Goal: Information Seeking & Learning: Learn about a topic

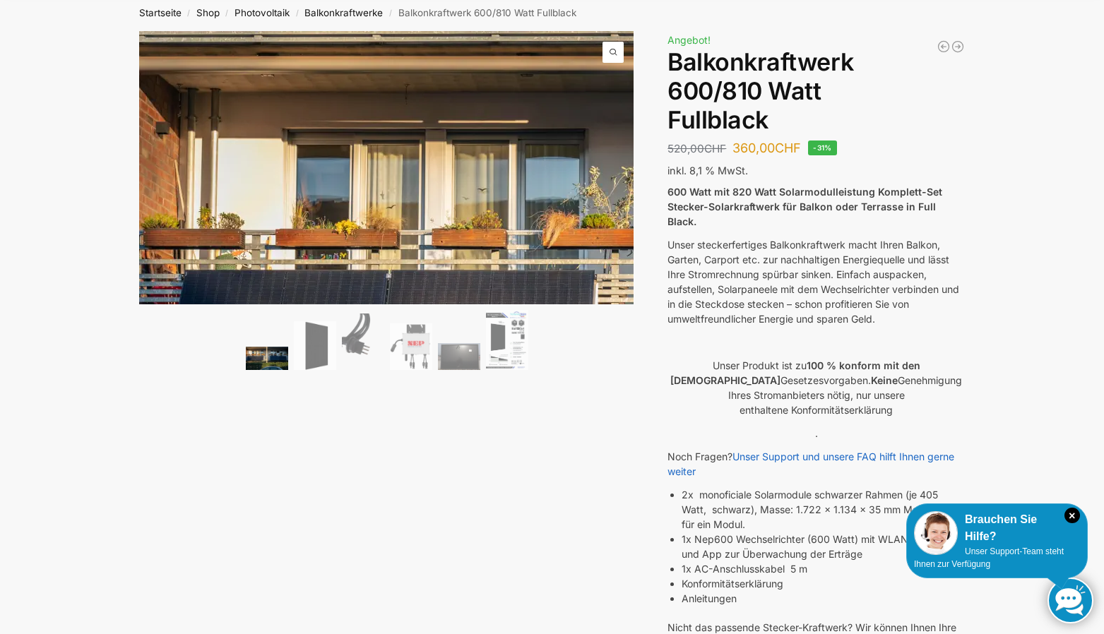
scroll to position [71, 0]
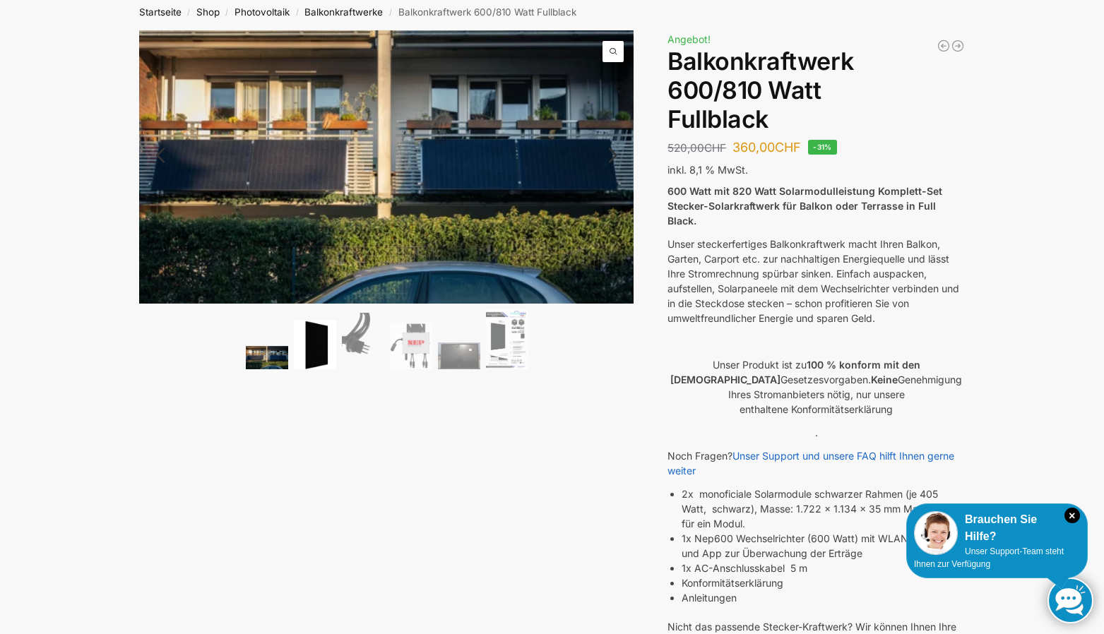
click at [309, 338] on img at bounding box center [315, 345] width 42 height 49
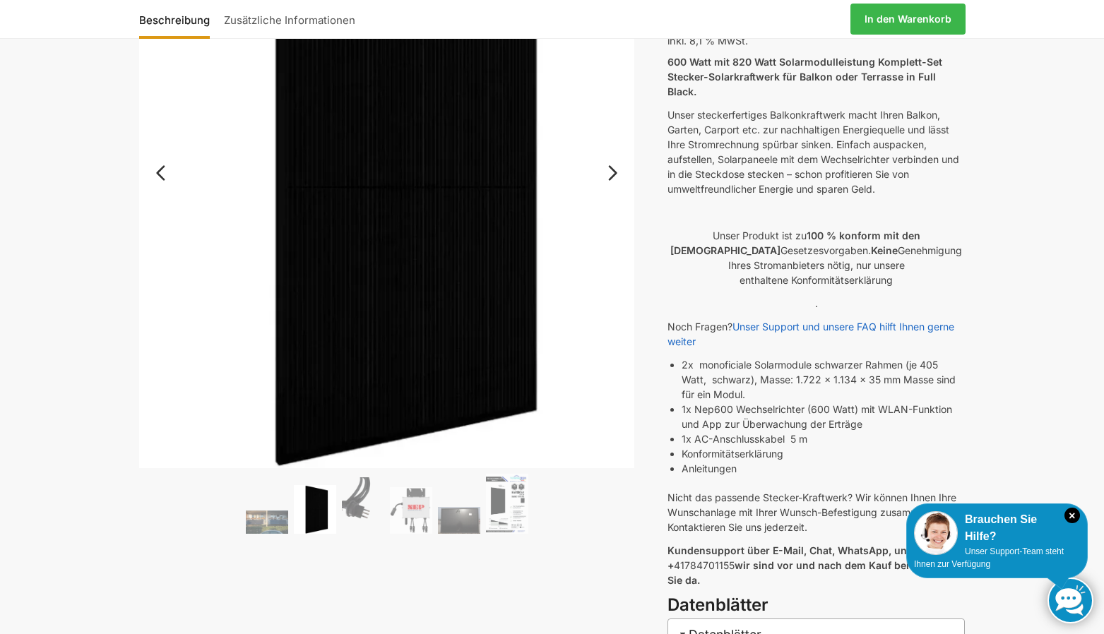
scroll to position [212, 0]
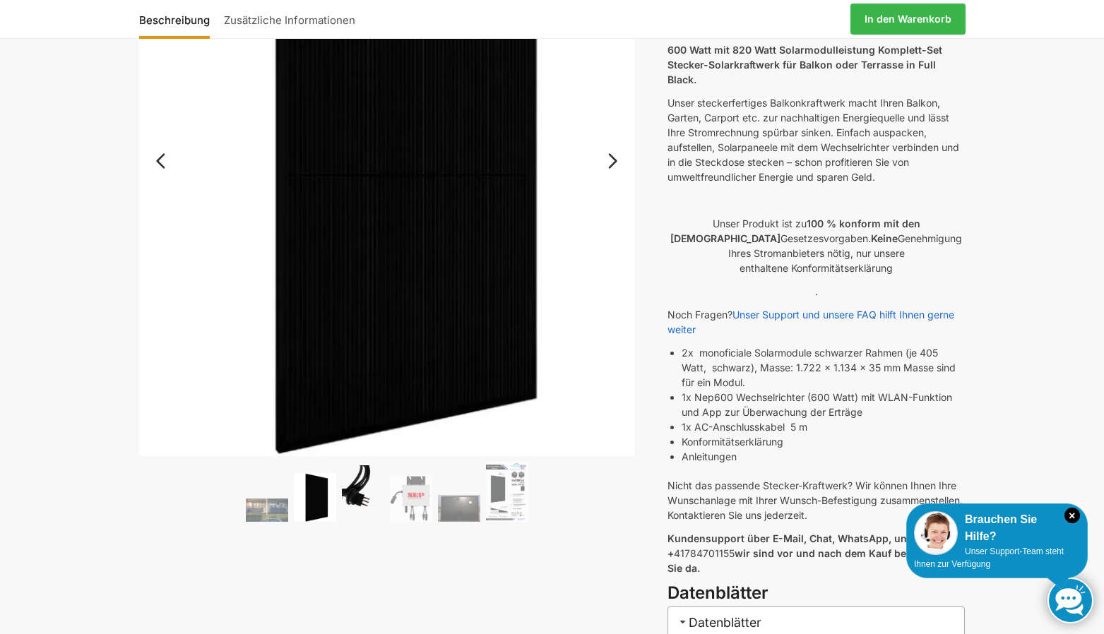
click at [361, 491] on img at bounding box center [363, 494] width 42 height 57
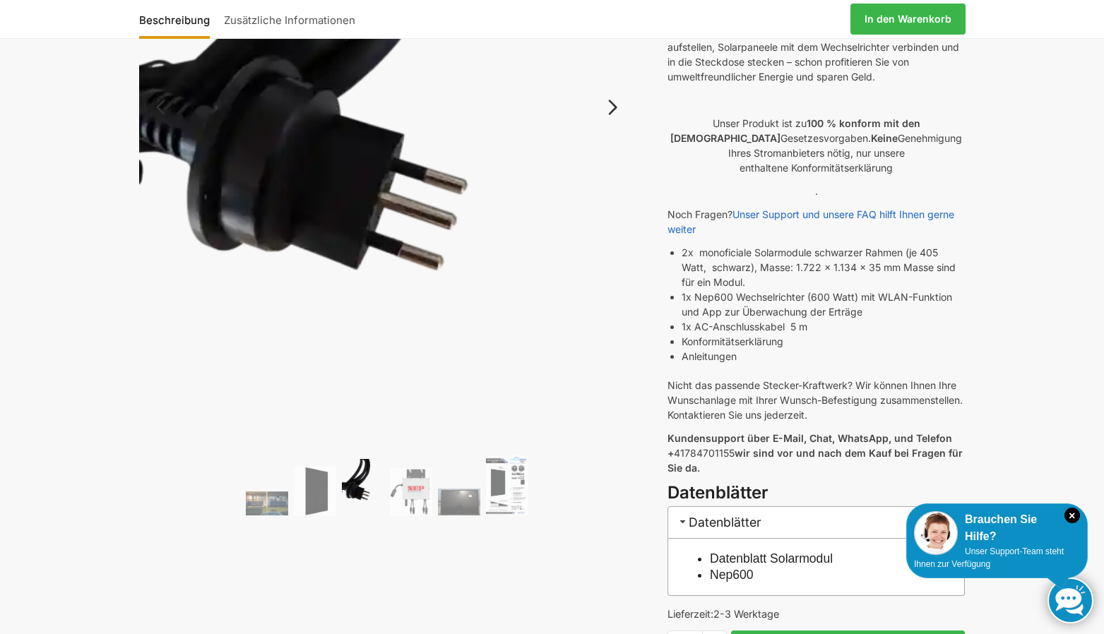
scroll to position [353, 0]
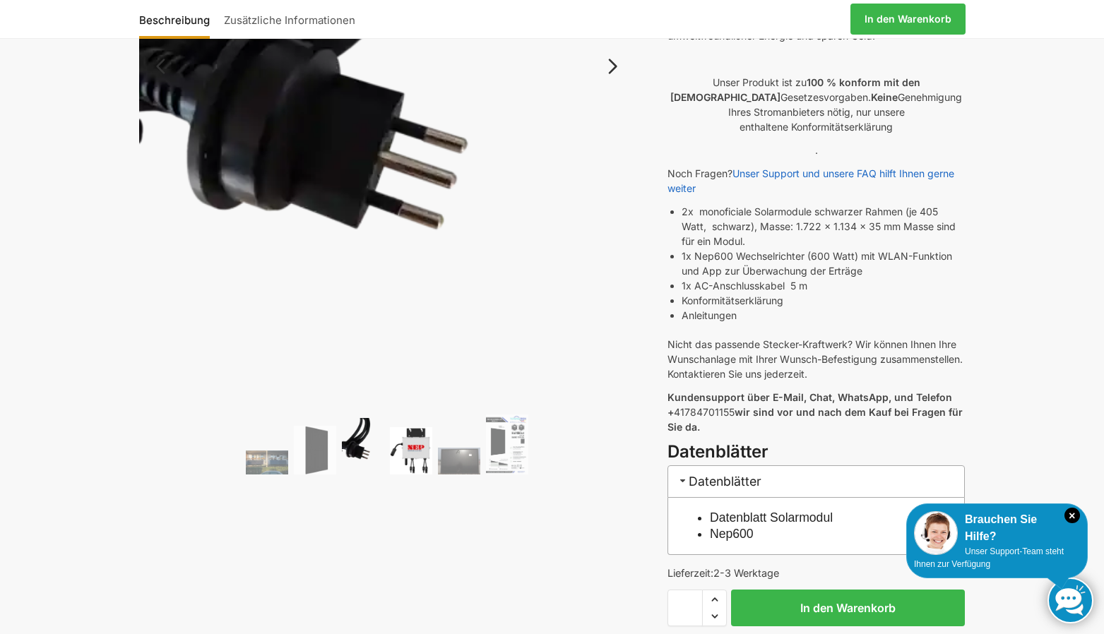
click at [413, 446] on img at bounding box center [411, 450] width 42 height 47
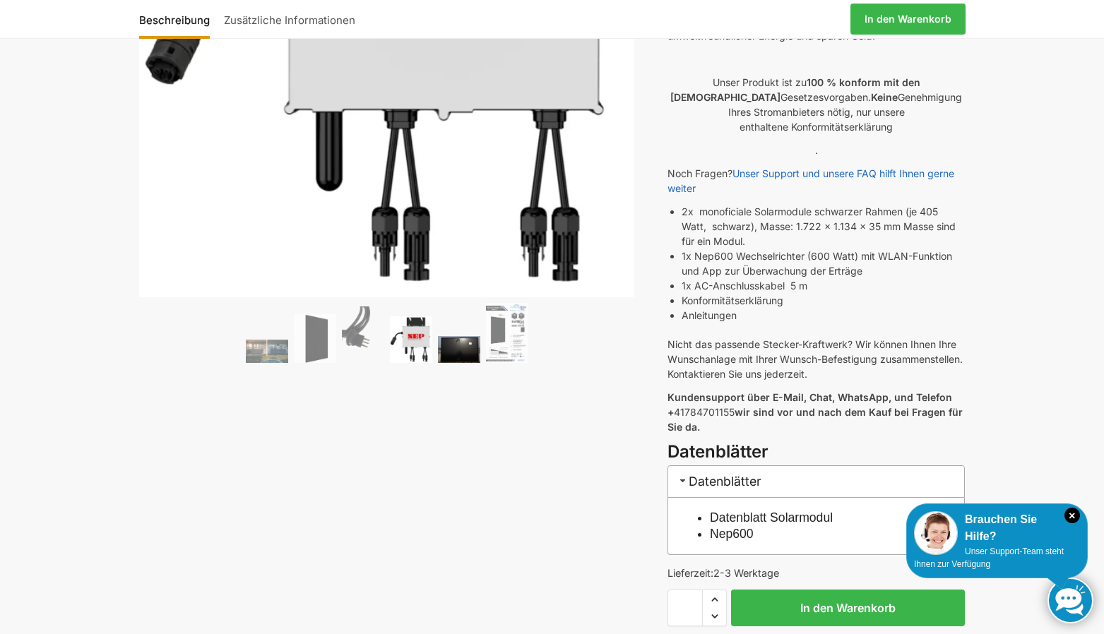
click at [455, 349] on img at bounding box center [459, 349] width 42 height 27
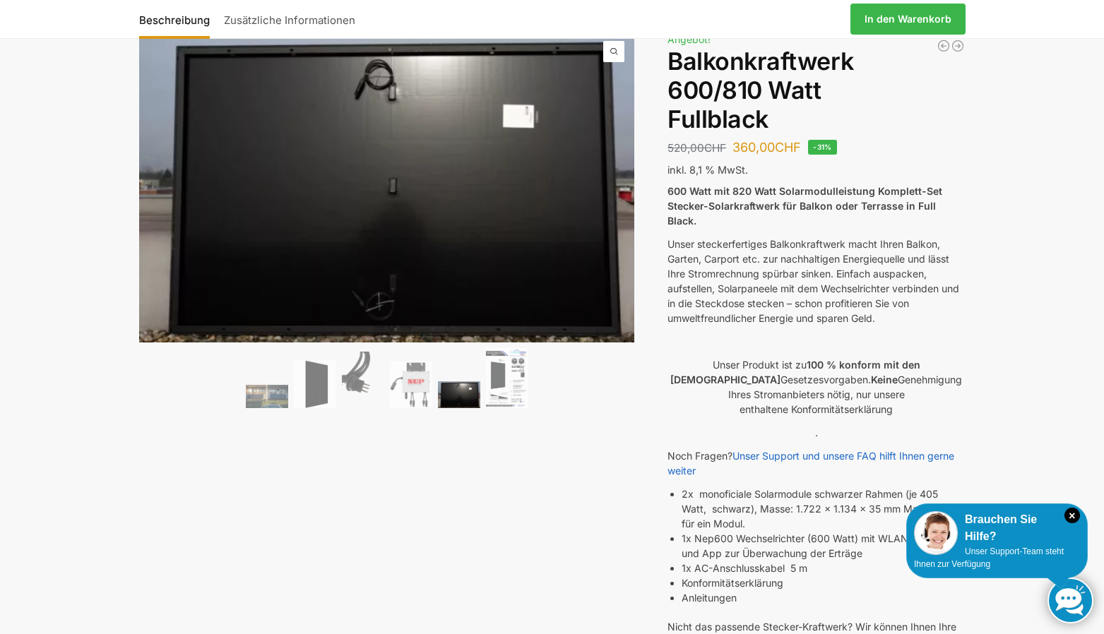
scroll to position [141, 0]
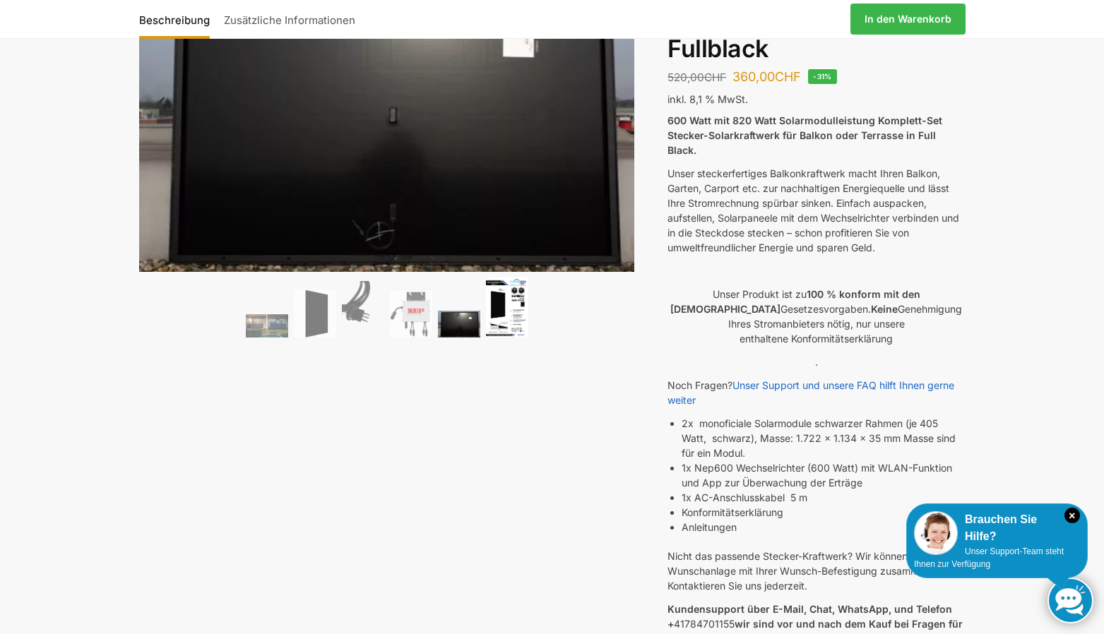
click at [506, 309] on img at bounding box center [507, 308] width 42 height 60
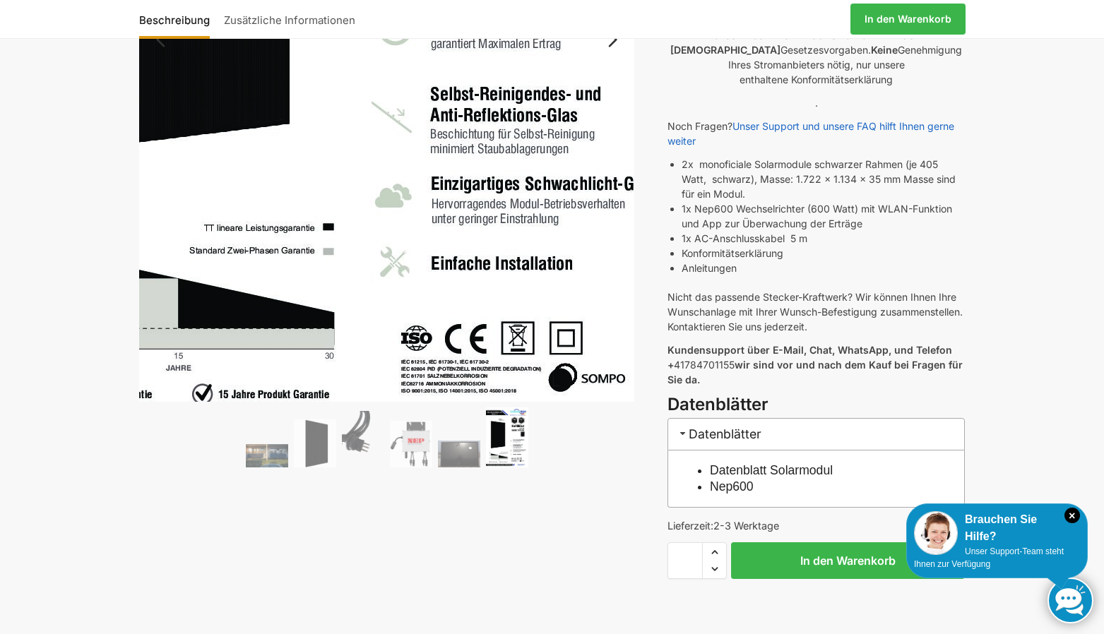
scroll to position [424, 0]
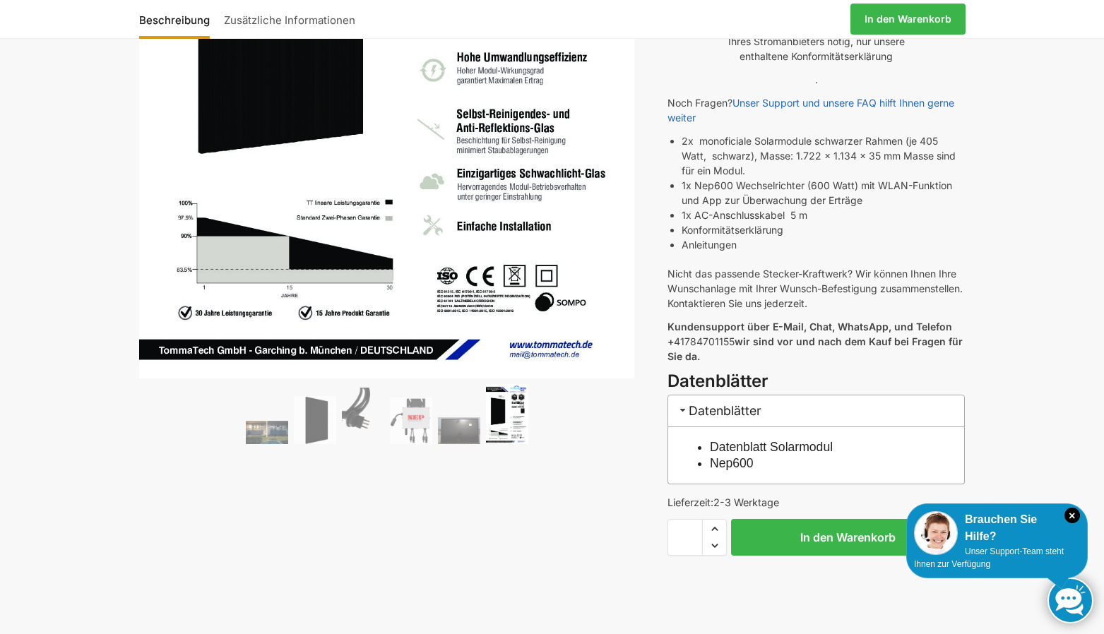
click at [754, 440] on link "Datenblatt Solarmodul" at bounding box center [771, 447] width 123 height 14
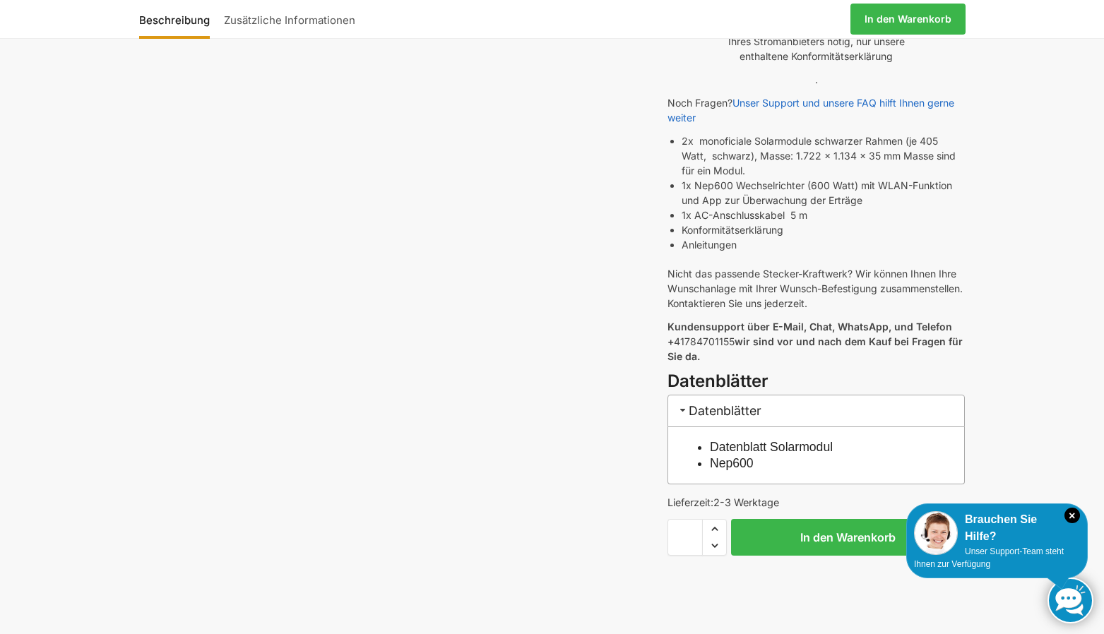
click at [723, 456] on link "Nep600" at bounding box center [732, 463] width 44 height 14
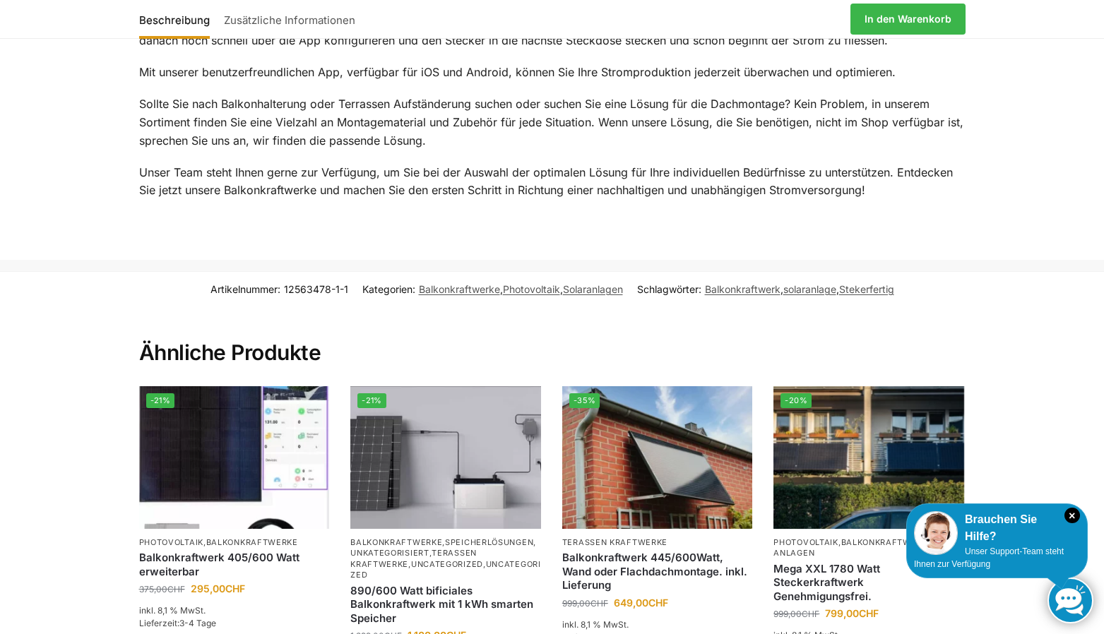
scroll to position [1978, 0]
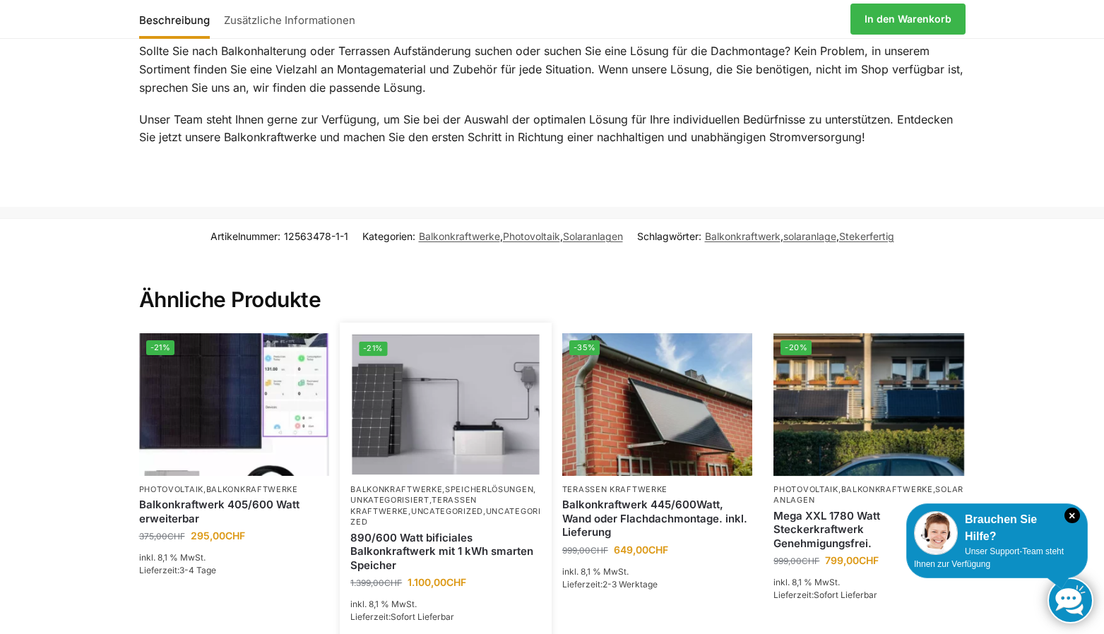
click at [411, 495] on link "Unkategorisiert" at bounding box center [389, 500] width 79 height 10
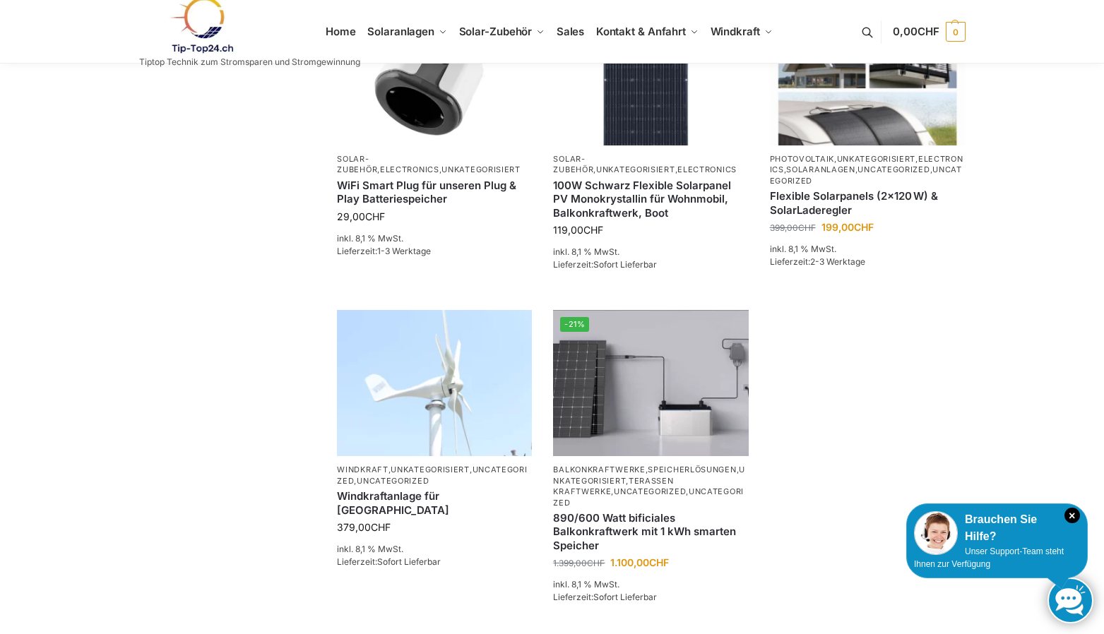
scroll to position [565, 0]
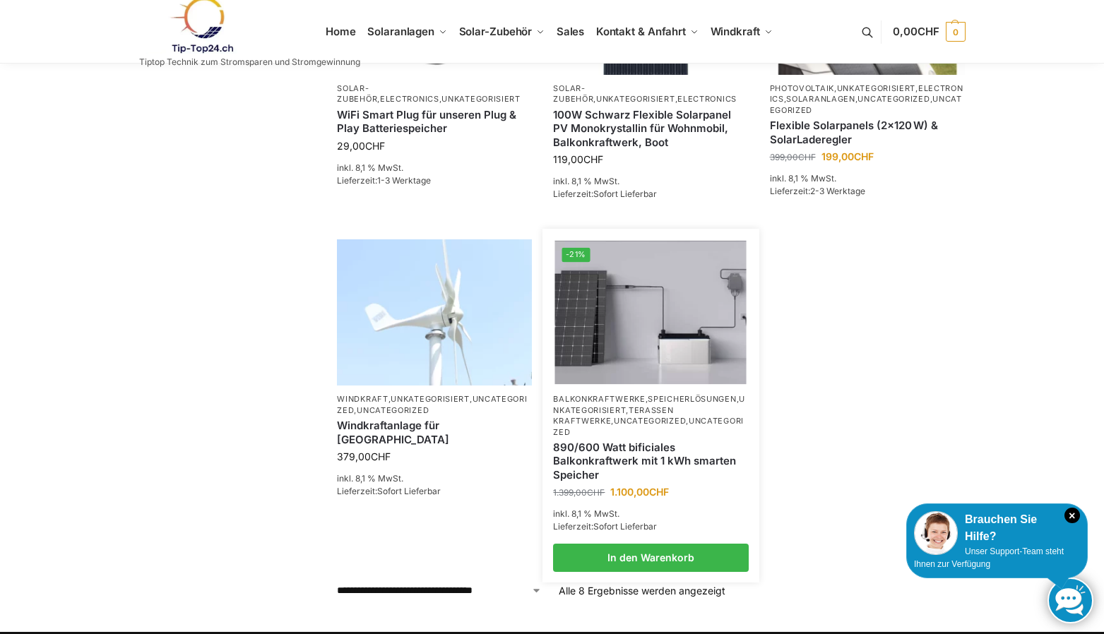
click at [583, 438] on div "890/600 Watt bificiales Balkonkraftwerk mit 1 kWh smarten Speicher" at bounding box center [650, 461] width 195 height 47
click at [613, 349] on img at bounding box center [650, 312] width 191 height 143
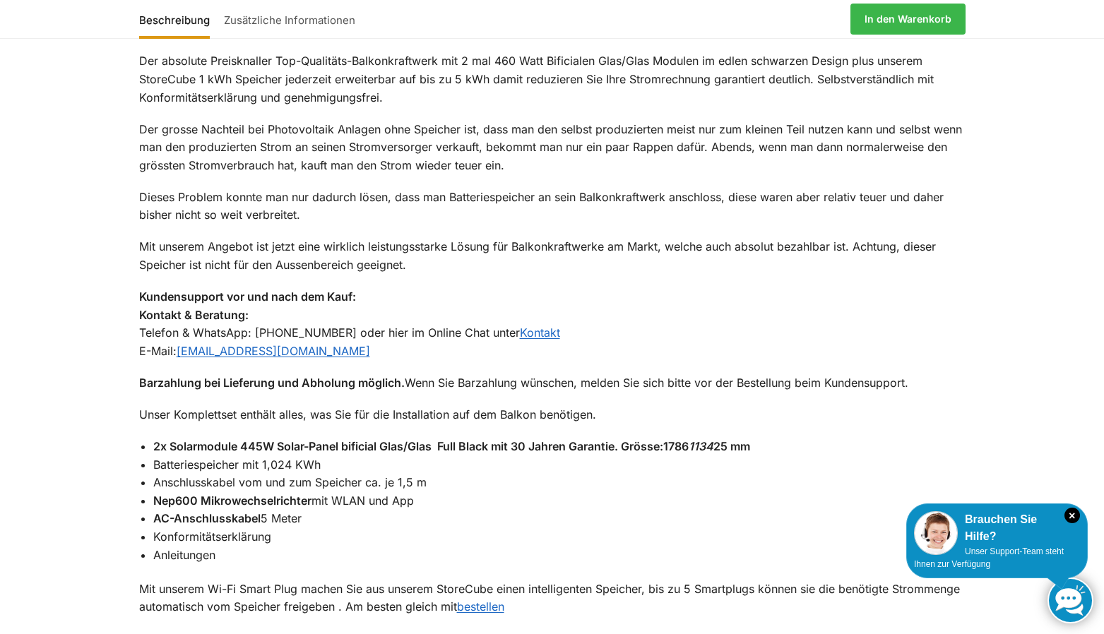
scroll to position [918, 0]
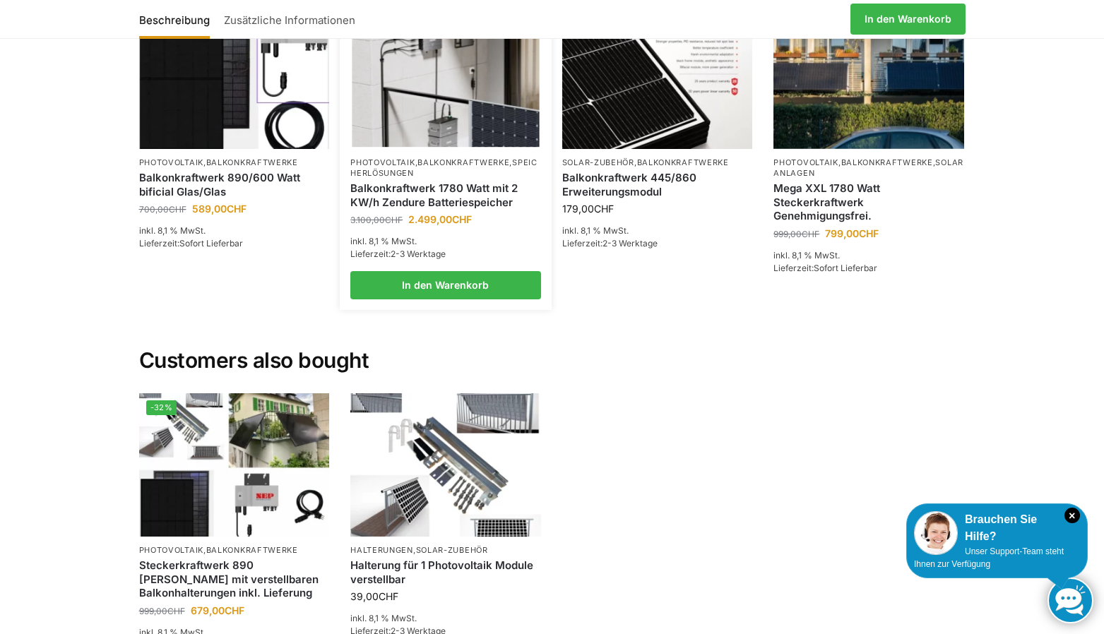
scroll to position [3179, 0]
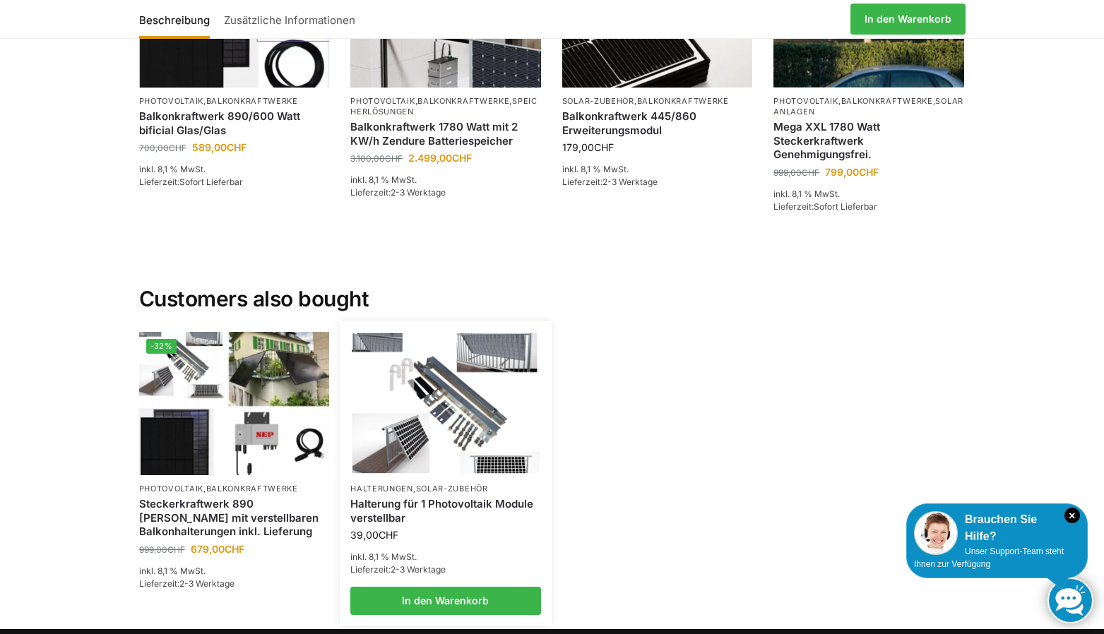
click at [482, 376] on img at bounding box center [445, 403] width 187 height 141
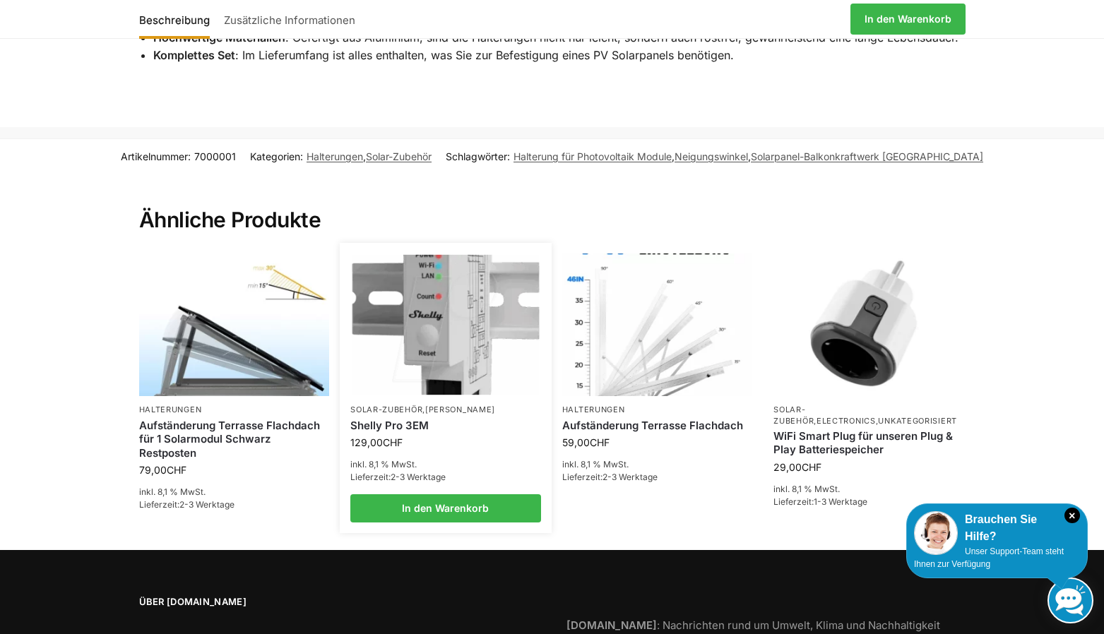
scroll to position [918, 0]
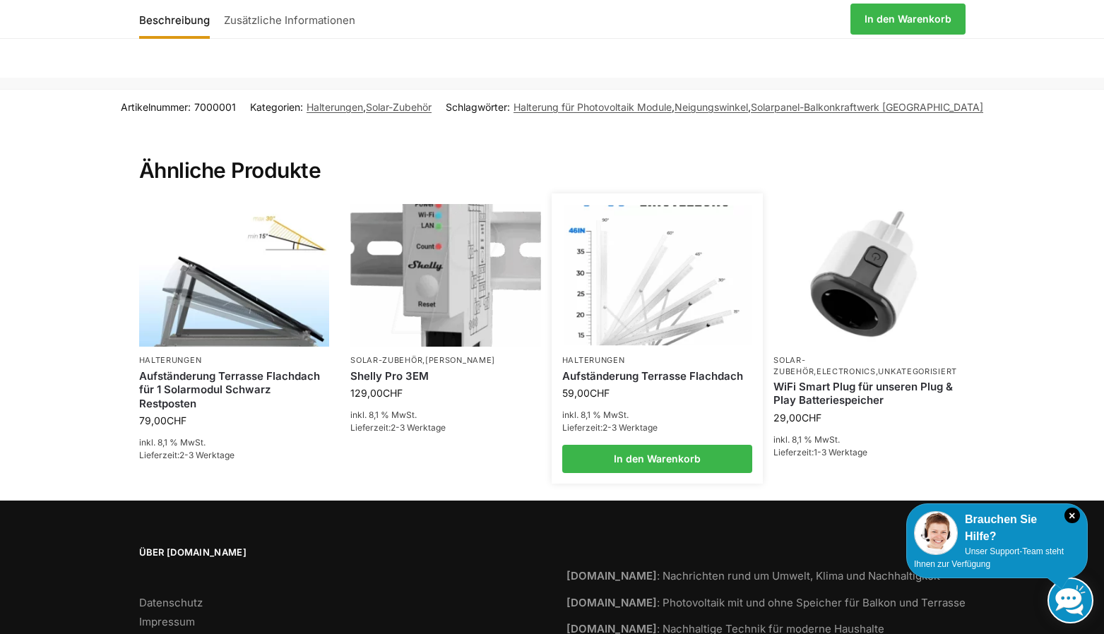
click at [620, 373] on link "Aufständerung Terrasse Flachdach" at bounding box center [657, 376] width 191 height 14
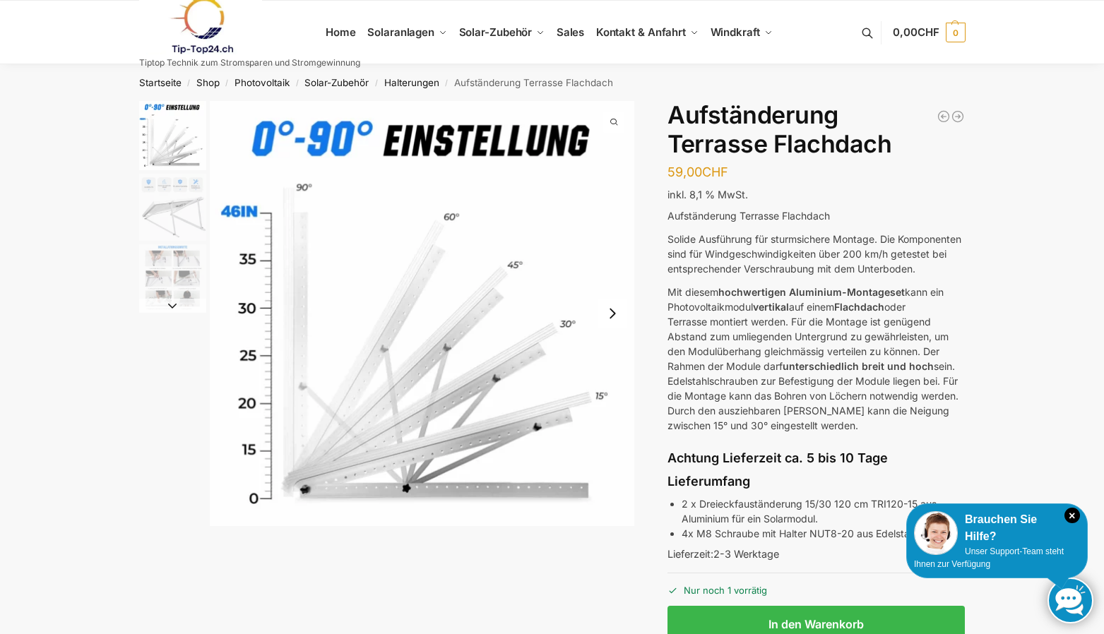
click at [178, 278] on img "3 / 3" at bounding box center [172, 277] width 67 height 67
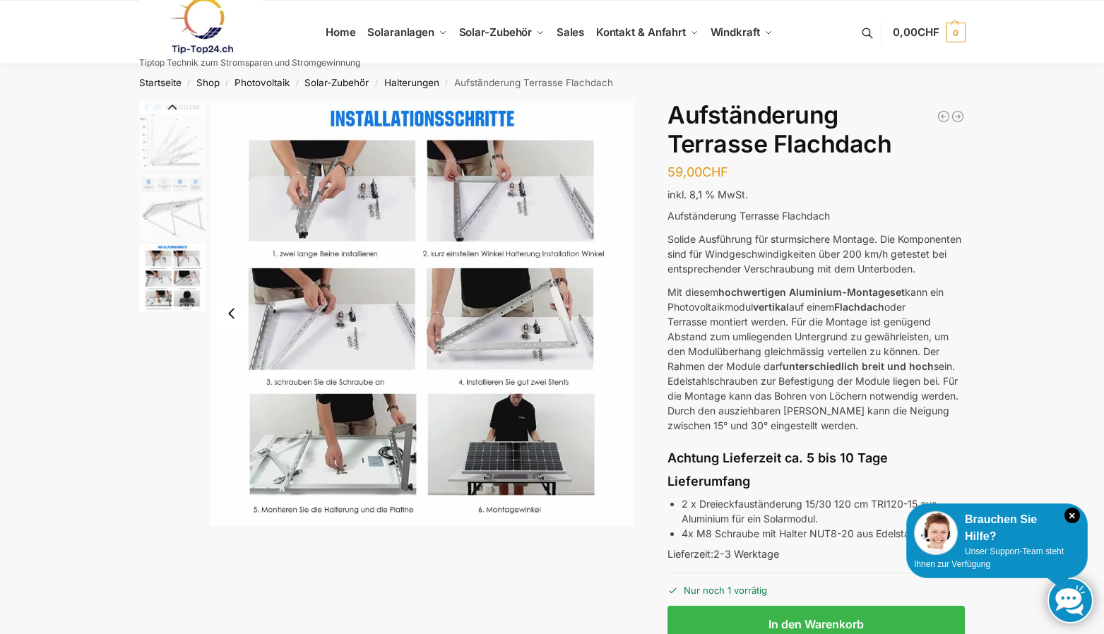
click at [174, 222] on img "2 / 3" at bounding box center [172, 207] width 67 height 67
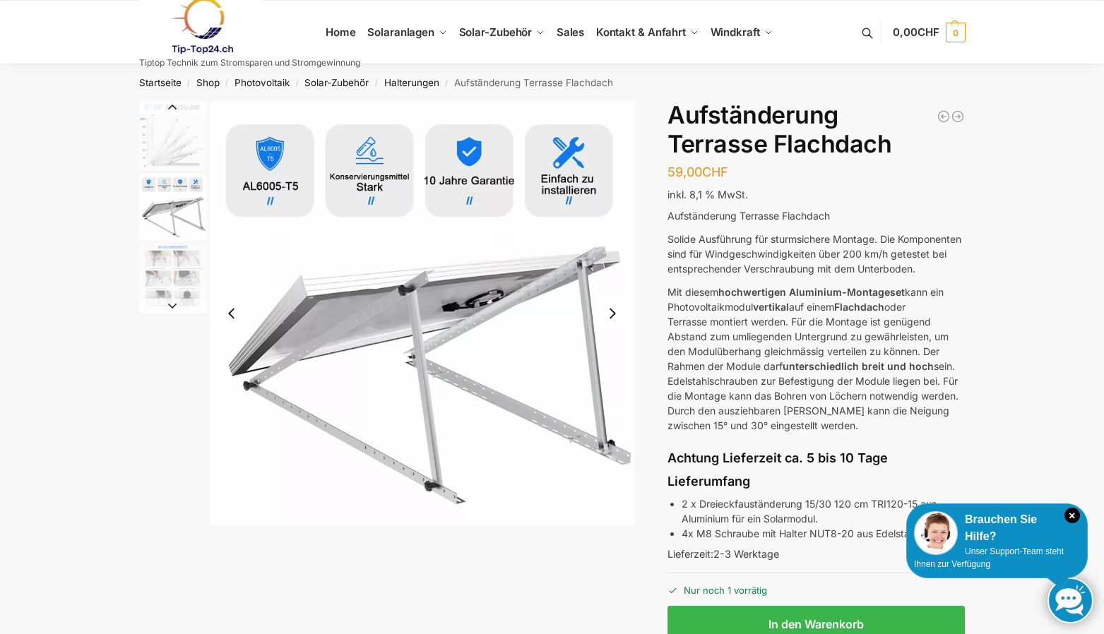
click at [177, 147] on img "1 / 3" at bounding box center [172, 135] width 67 height 69
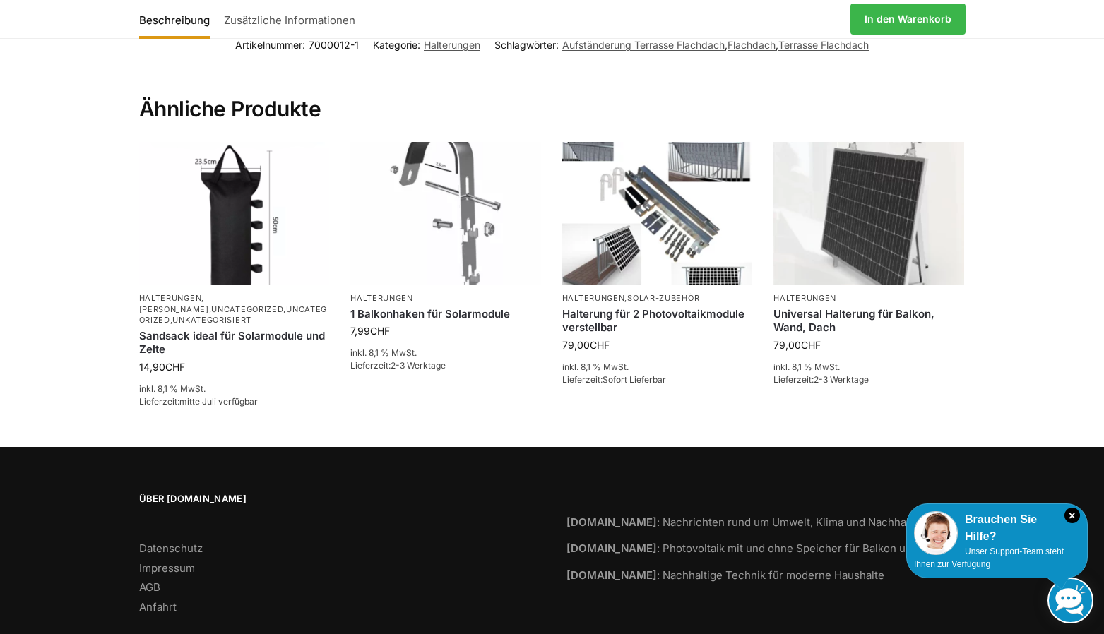
scroll to position [1413, 0]
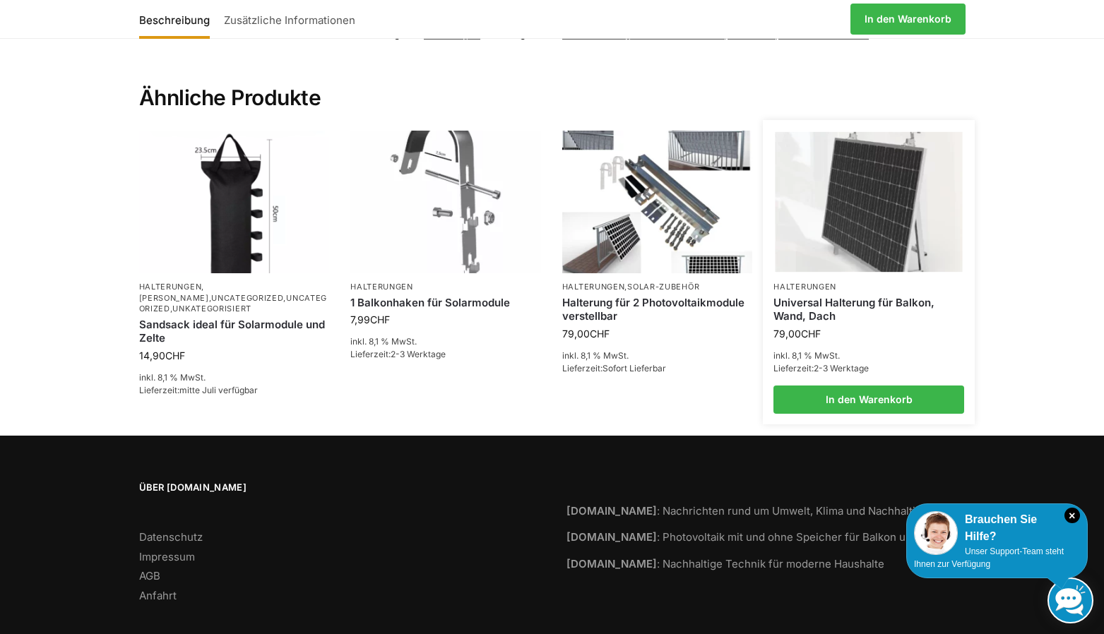
click at [806, 318] on link "Universal Halterung für Balkon, Wand, Dach" at bounding box center [868, 310] width 191 height 28
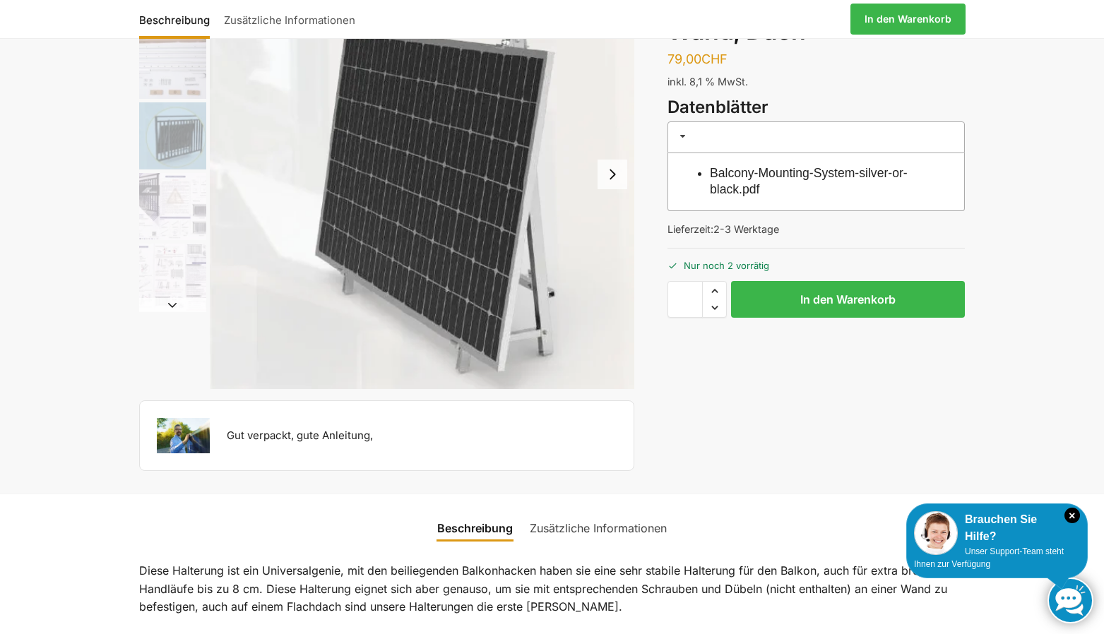
scroll to position [71, 0]
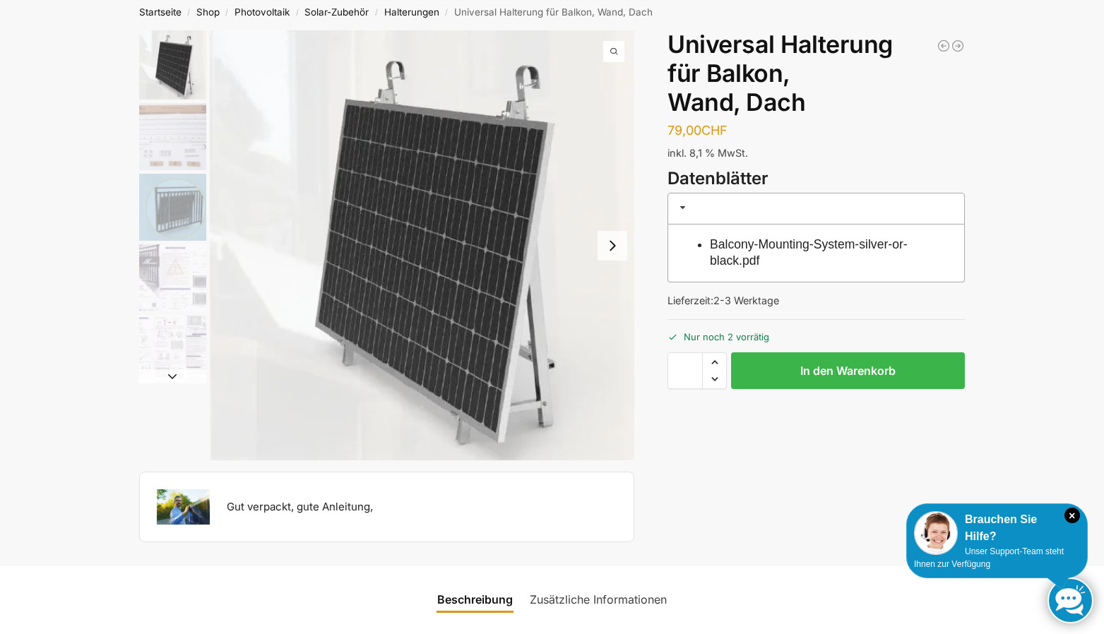
click at [183, 271] on img "4 / 5" at bounding box center [172, 277] width 67 height 67
